Goal: Information Seeking & Learning: Learn about a topic

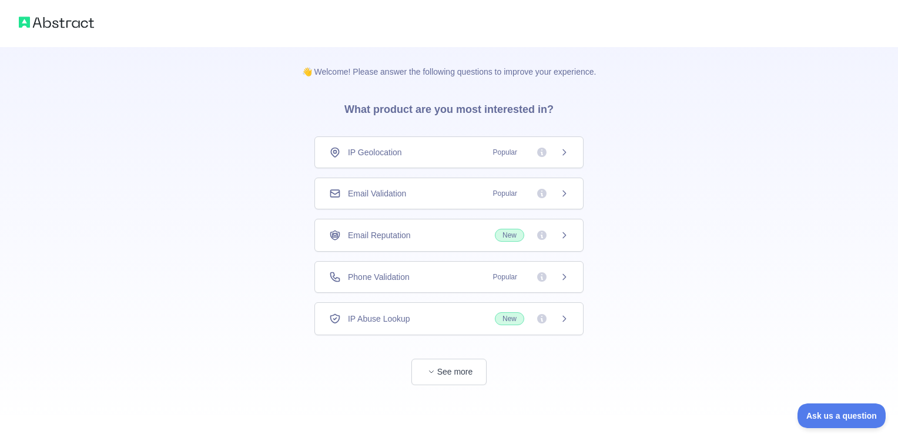
click at [409, 191] on div "Email Validation Popular" at bounding box center [449, 194] width 240 height 12
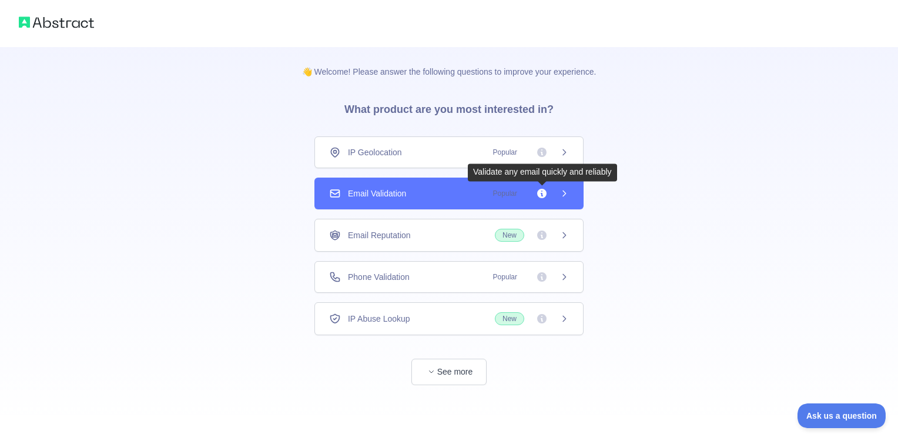
click at [565, 191] on icon at bounding box center [564, 193] width 9 height 9
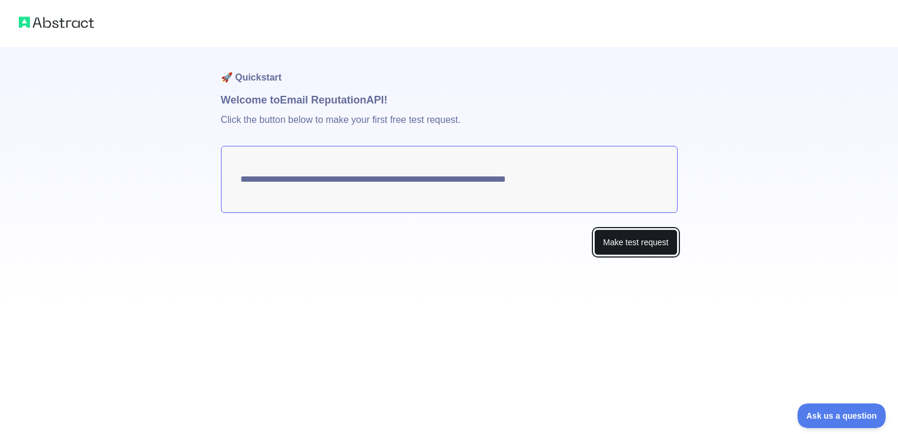
click at [640, 241] on button "Make test request" at bounding box center [635, 242] width 83 height 26
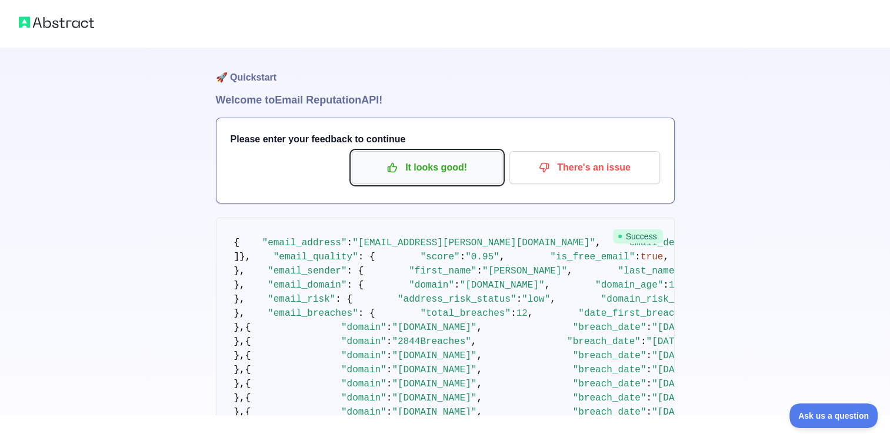
click at [449, 170] on p "It looks good!" at bounding box center [426, 168] width 133 height 20
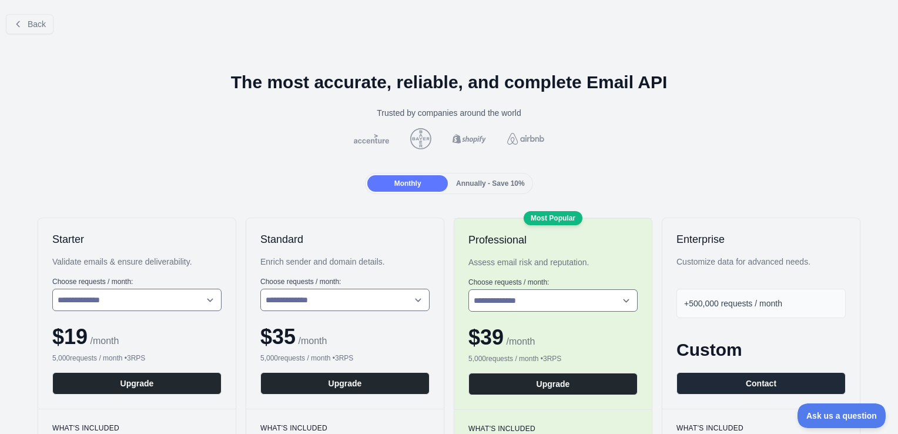
click at [119, 111] on div "Trusted by companies around the world" at bounding box center [449, 113] width 880 height 12
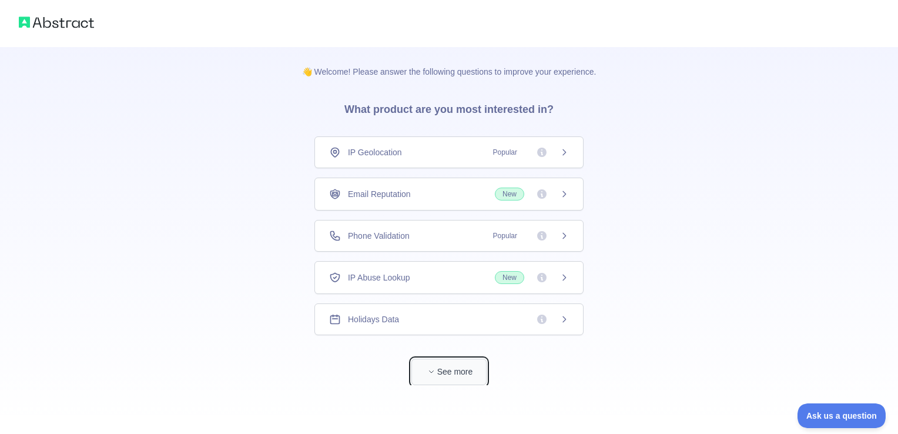
click at [456, 375] on button "See more" at bounding box center [449, 372] width 75 height 26
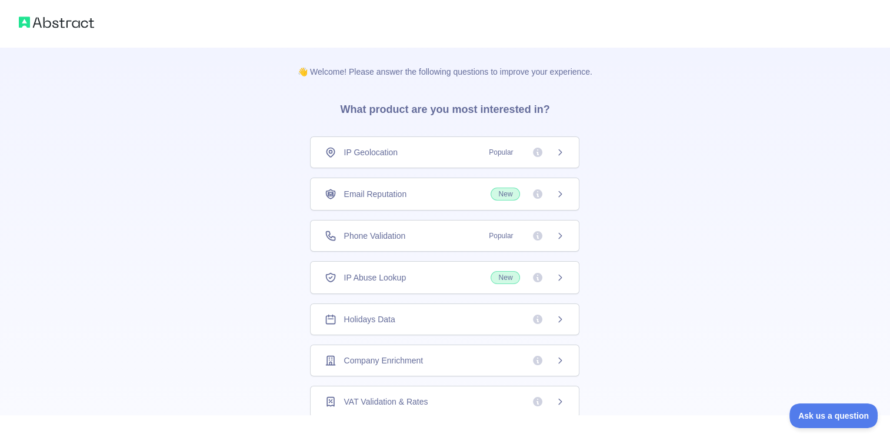
click at [659, 204] on div "👋 Welcome! Please answer the following questions to improve your experience. Wh…" at bounding box center [445, 374] width 890 height 748
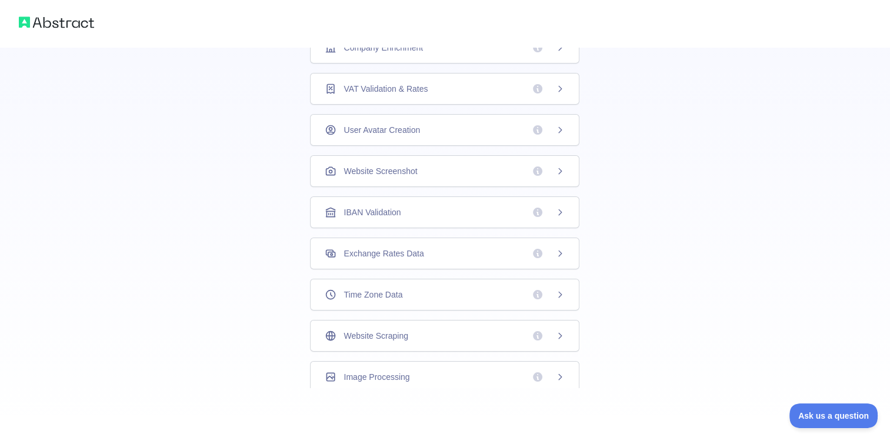
scroll to position [313, 0]
click at [399, 329] on span "Website Scraping" at bounding box center [375, 335] width 64 height 12
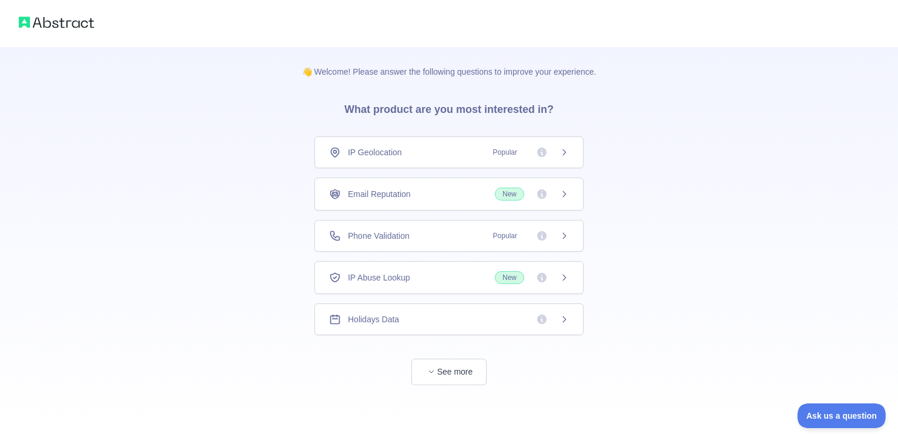
click at [369, 269] on div "IP Abuse Lookup New" at bounding box center [449, 277] width 269 height 33
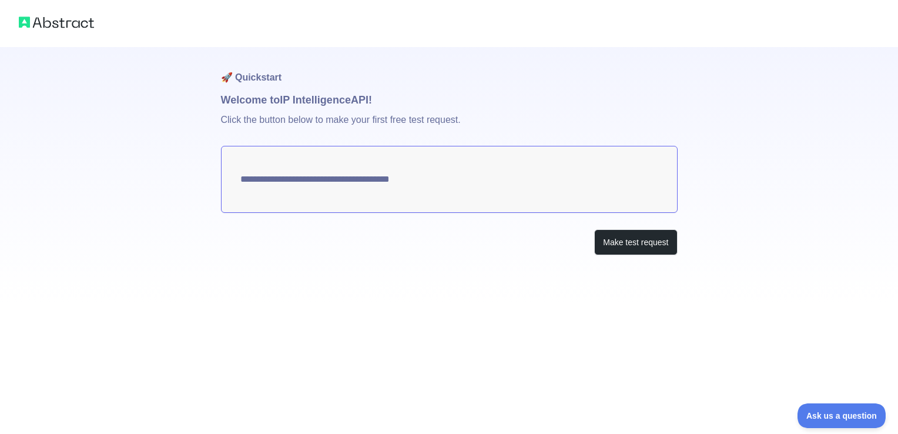
type textarea "**********"
click at [647, 249] on button "Make test request" at bounding box center [635, 242] width 83 height 26
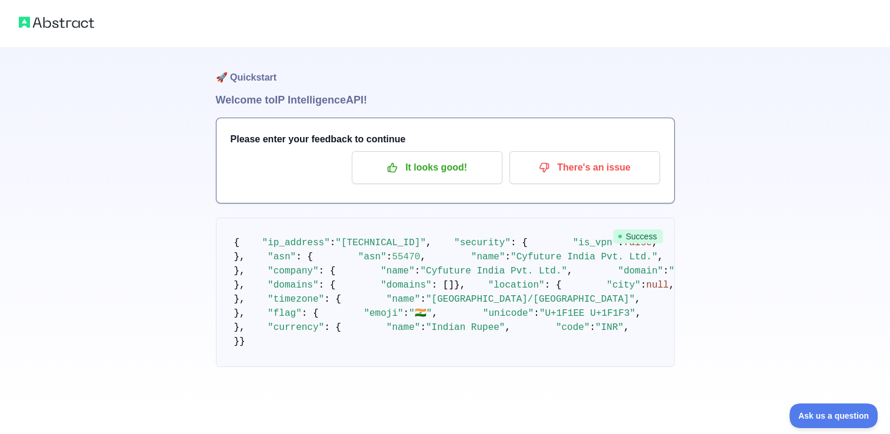
click at [706, 262] on div "🚀 Quickstart Welcome to IP Intelligence API! Please enter your feedback to cont…" at bounding box center [445, 207] width 890 height 414
